Goal: Information Seeking & Learning: Learn about a topic

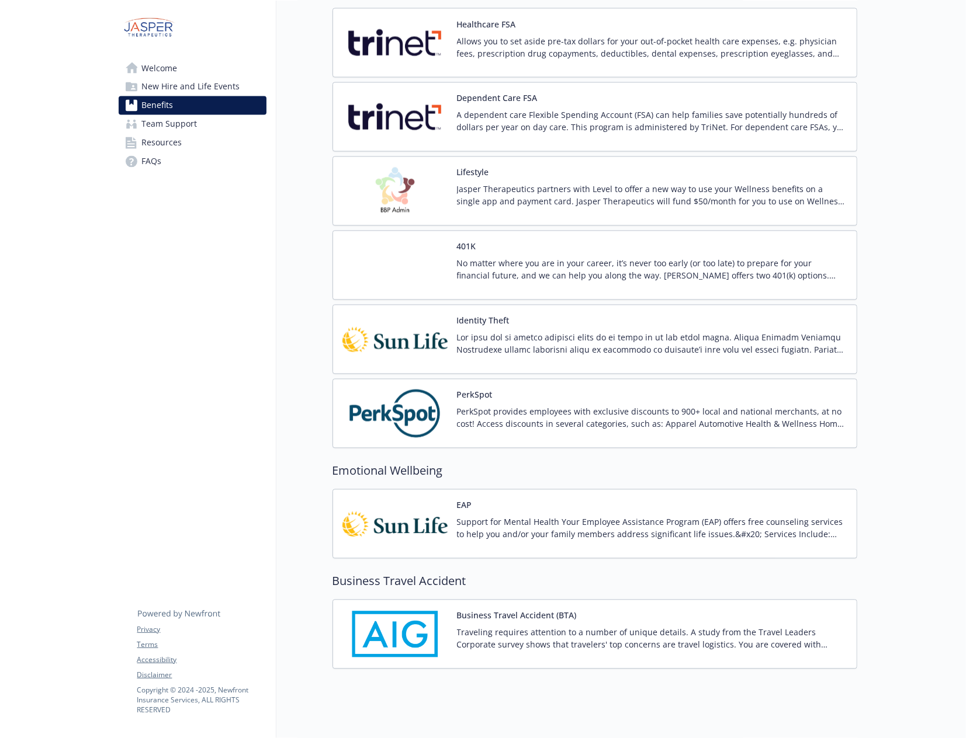
scroll to position [1392, 0]
